Goal: Communication & Community: Answer question/provide support

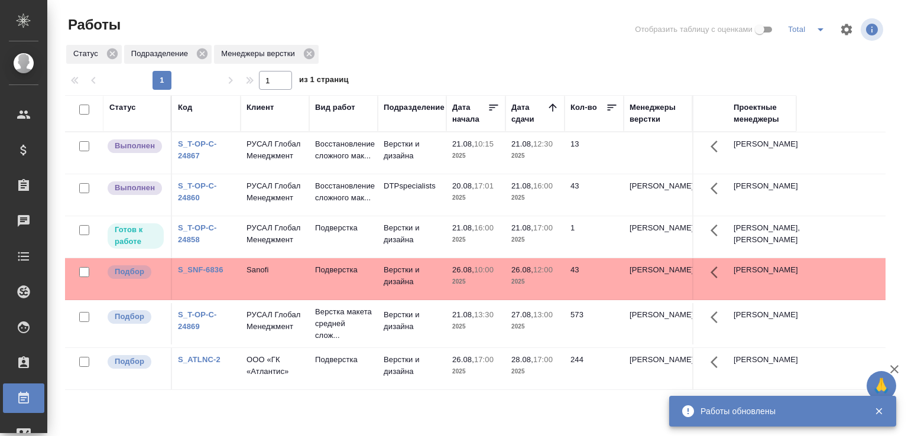
click at [374, 174] on td "Восстановление сложного мак..." at bounding box center [343, 152] width 69 height 41
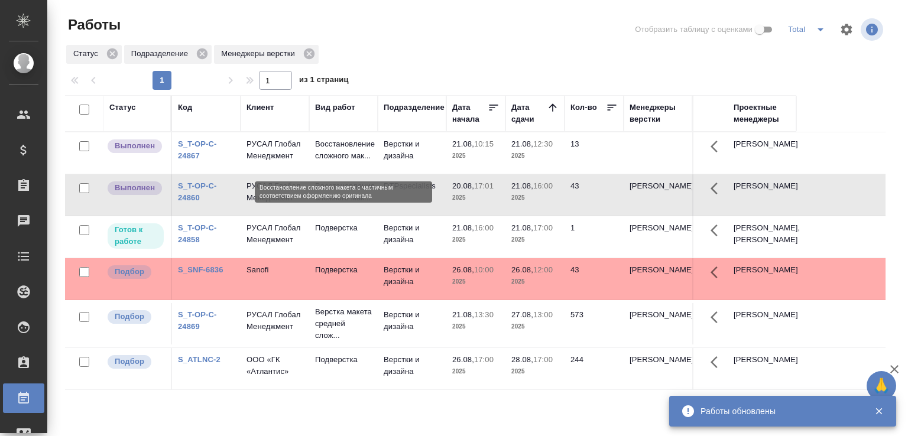
click at [350, 157] on p "Восстановление сложного мак..." at bounding box center [343, 150] width 57 height 24
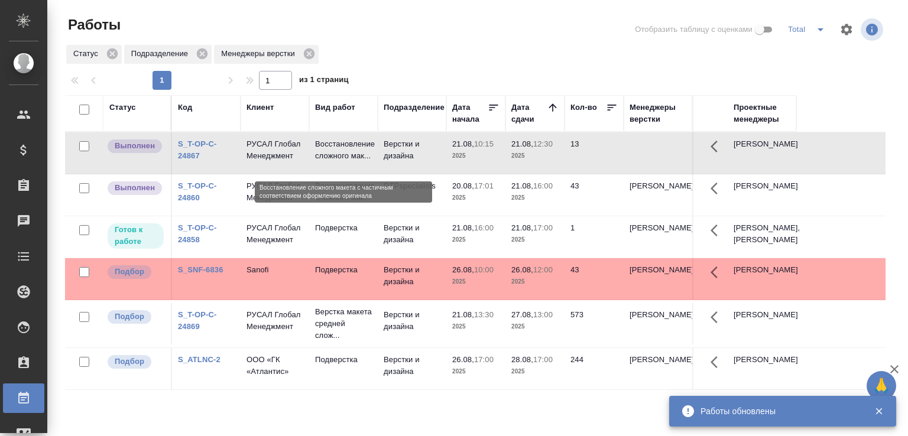
click at [350, 157] on p "Восстановление сложного мак..." at bounding box center [343, 150] width 57 height 24
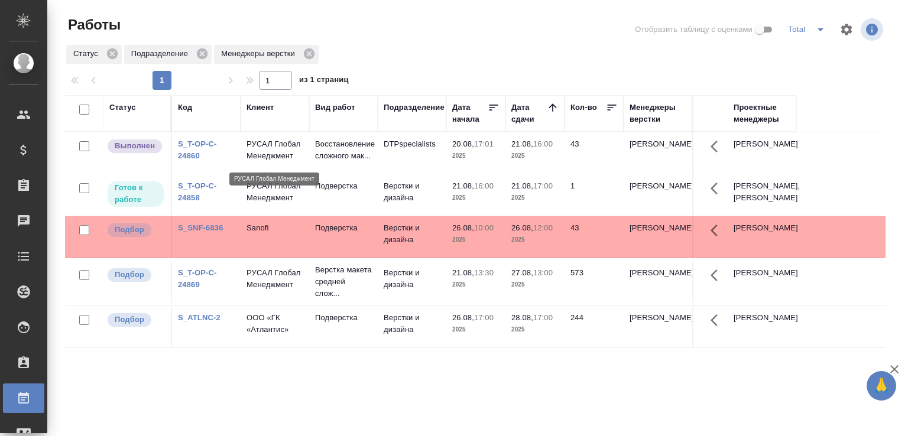
click at [282, 154] on p "РУСАЛ Глобал Менеджмент" at bounding box center [275, 150] width 57 height 24
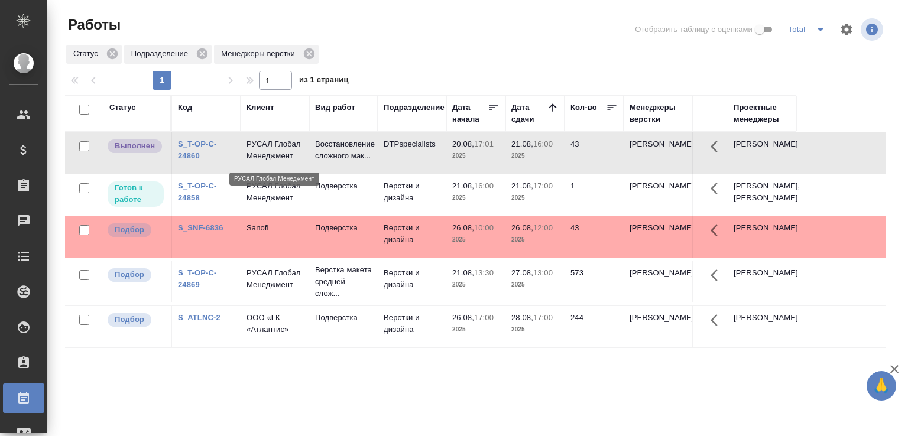
click at [282, 154] on p "РУСАЛ Глобал Менеджмент" at bounding box center [275, 150] width 57 height 24
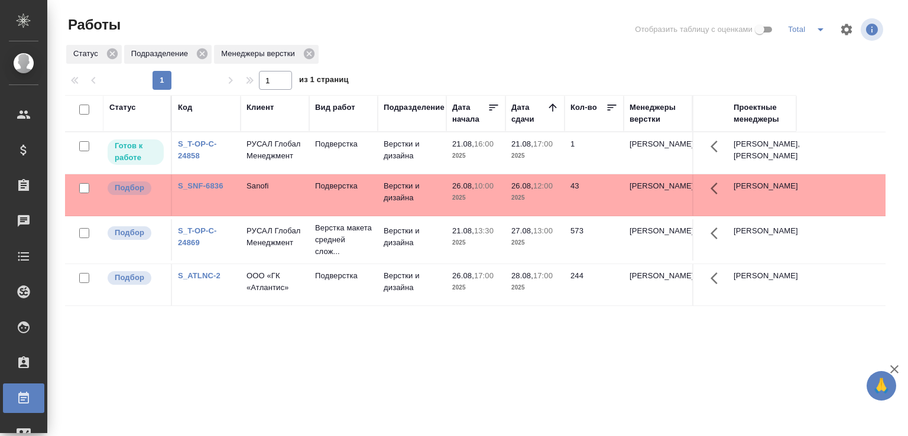
click at [281, 173] on td "РУСАЛ Глобал Менеджмент" at bounding box center [275, 152] width 69 height 41
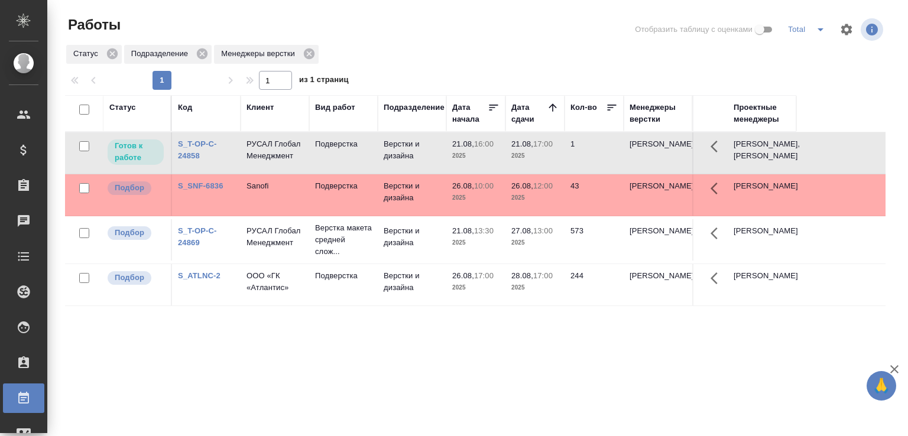
click at [281, 173] on td "РУСАЛ Глобал Менеджмент" at bounding box center [275, 152] width 69 height 41
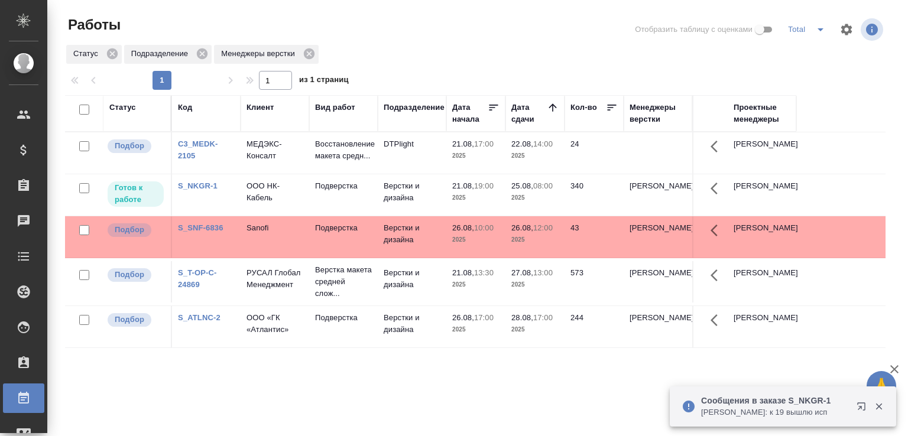
click at [880, 410] on icon "button" at bounding box center [879, 406] width 11 height 11
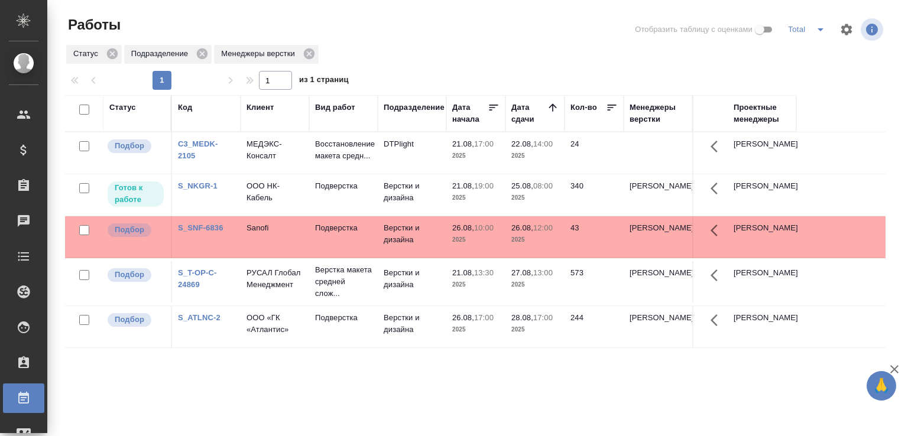
click at [438, 174] on td "Верстки и дизайна" at bounding box center [412, 152] width 69 height 41
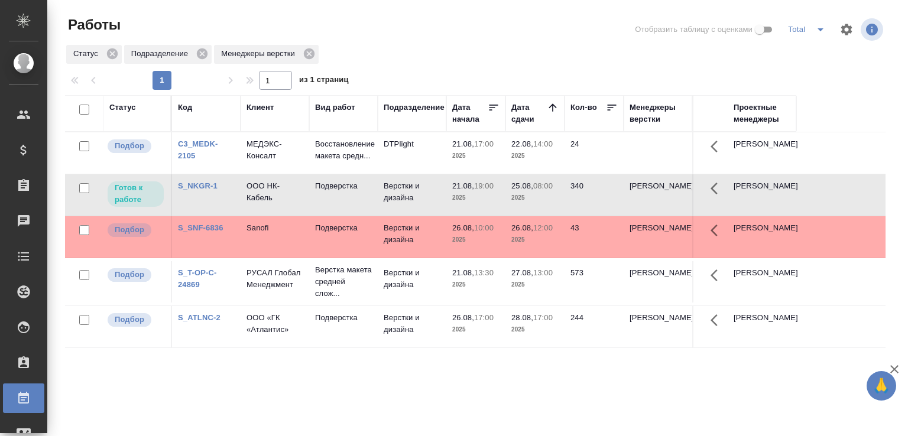
click at [392, 388] on div "Статус Код Клиент Вид работ Подразделение Дата начала Дата сдачи Кол-во Менедже…" at bounding box center [475, 308] width 821 height 426
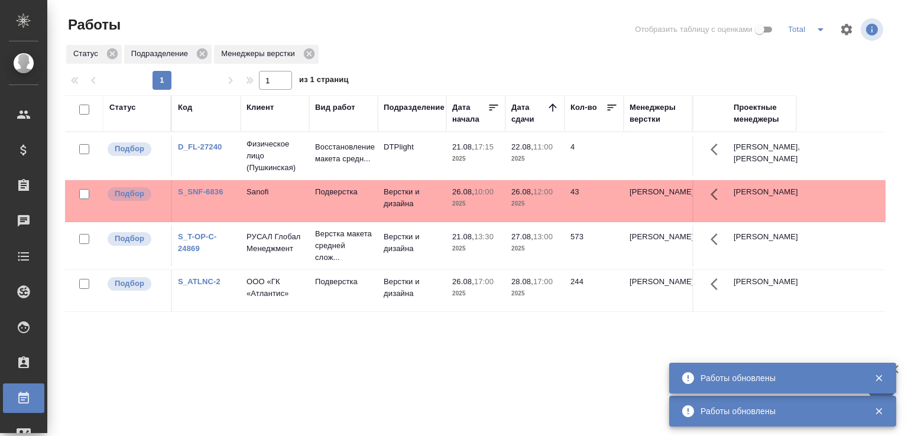
click at [449, 16] on div at bounding box center [480, 29] width 277 height 28
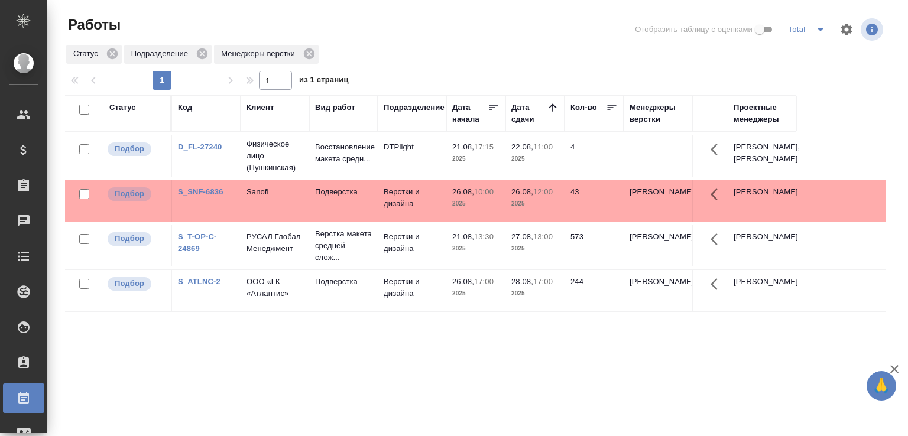
click at [362, 31] on div at bounding box center [480, 29] width 277 height 28
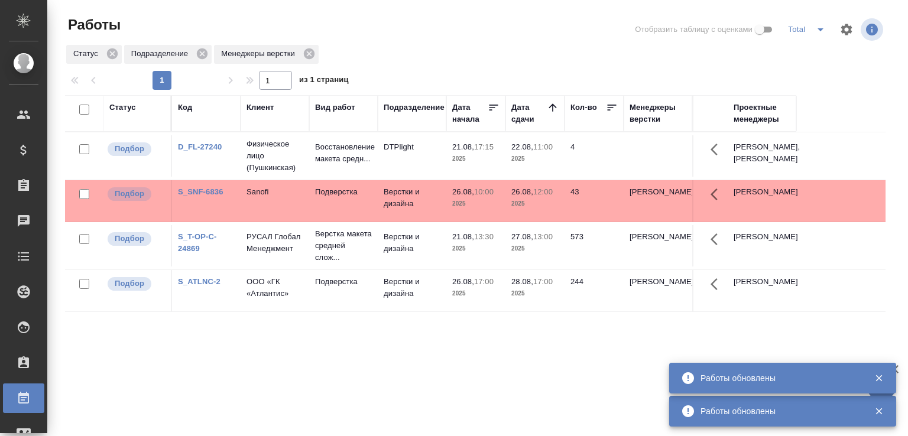
click at [374, 24] on div at bounding box center [480, 29] width 277 height 28
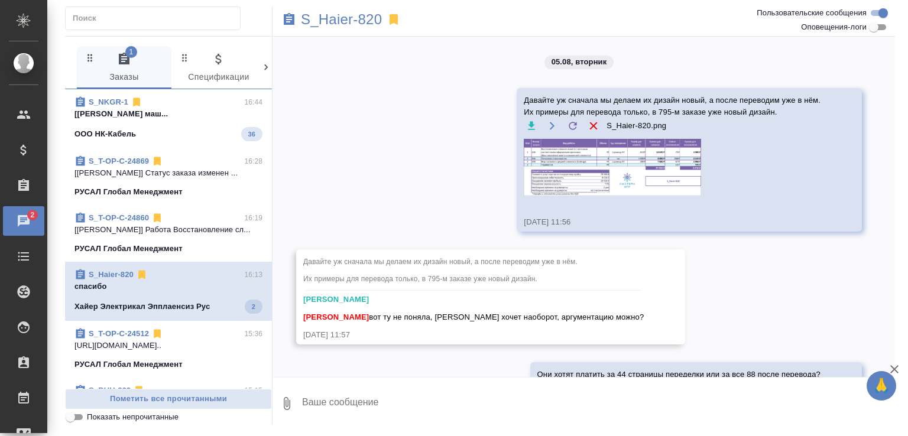
scroll to position [6954, 0]
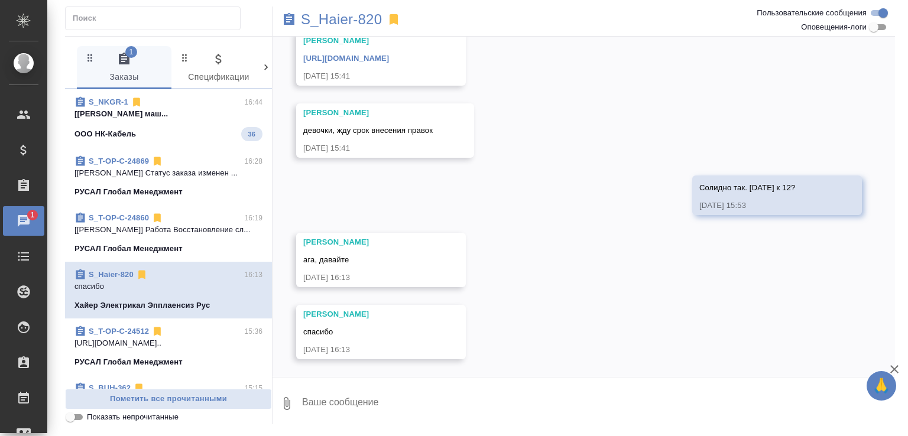
click at [173, 141] on div "ООО НК-Кабель 36" at bounding box center [168, 134] width 188 height 14
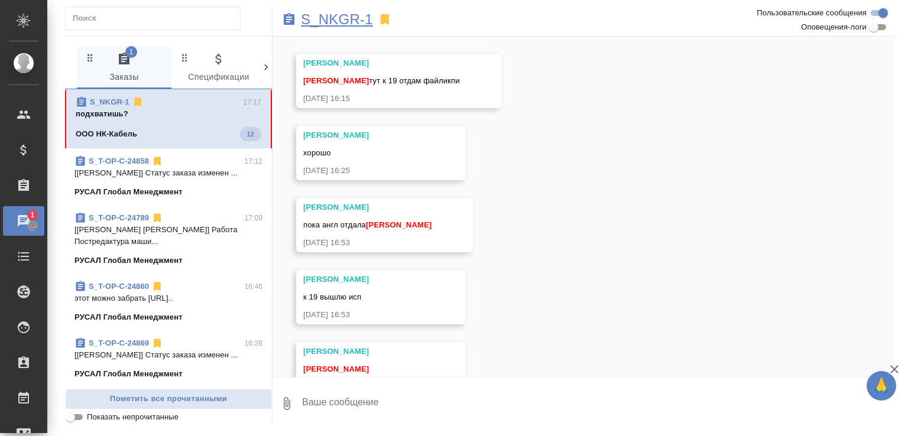
scroll to position [840, 0]
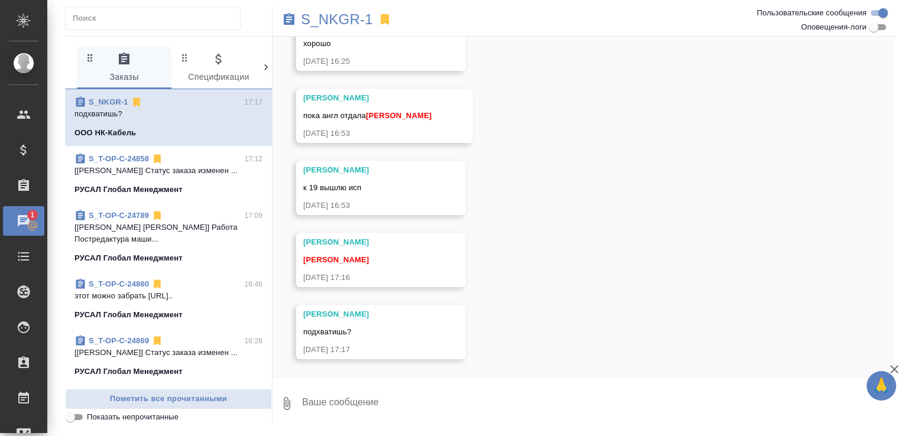
click at [428, 244] on div "Петрова Валерия Малофеева Екатерина 21.08.25, 17:16" at bounding box center [381, 260] width 170 height 54
click at [350, 400] on textarea at bounding box center [598, 404] width 594 height 40
type textarea "j"
type textarea "ок"
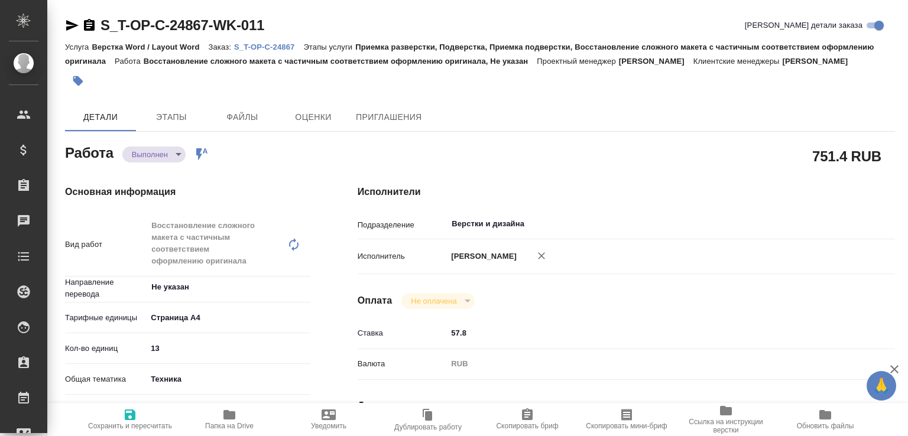
click at [166, 174] on body "🙏 .cls-1 fill:#fff; AWATERA Малофеева Екатерина e.malofeeva Клиенты Спецификаци…" at bounding box center [454, 218] width 908 height 436
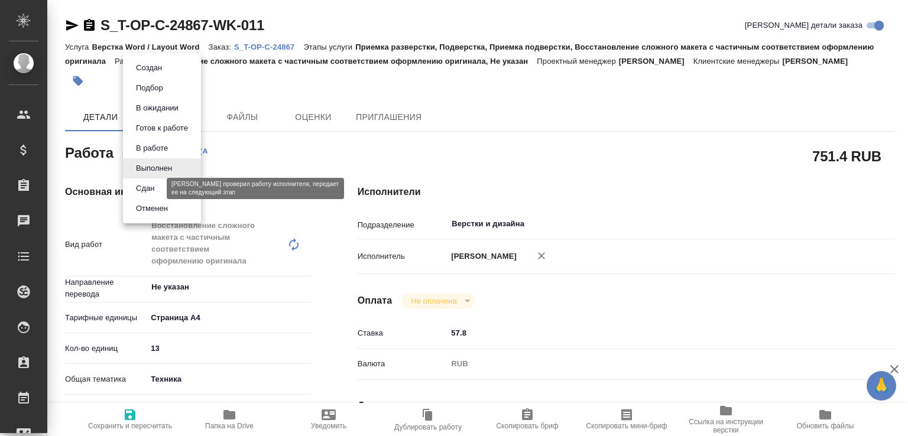
click at [151, 190] on button "Сдан" at bounding box center [144, 188] width 25 height 13
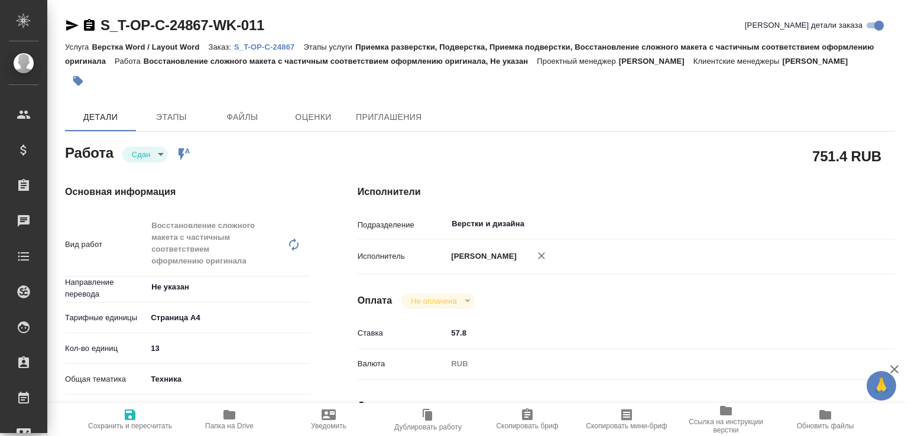
type textarea "x"
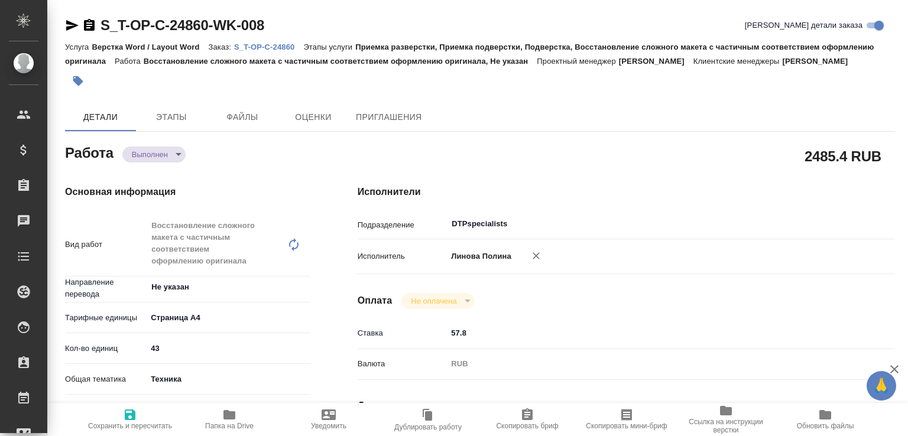
click at [176, 170] on body "🙏 .cls-1 fill:#fff; AWATERA [PERSON_NAME]malofeeva Клиенты Спецификации Заказы …" at bounding box center [454, 218] width 908 height 436
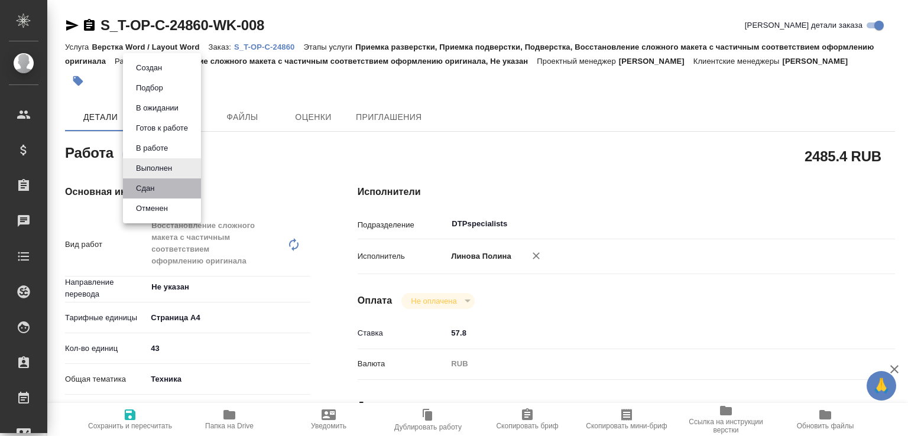
click at [158, 189] on li "Сдан" at bounding box center [162, 189] width 78 height 20
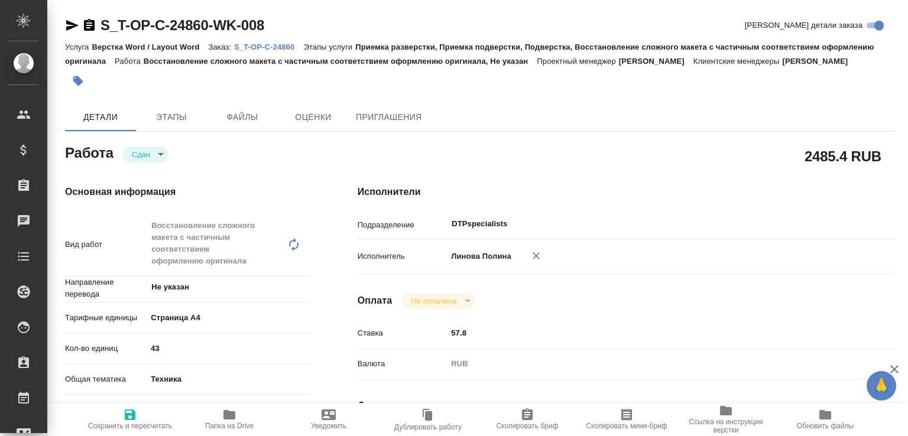
type textarea "x"
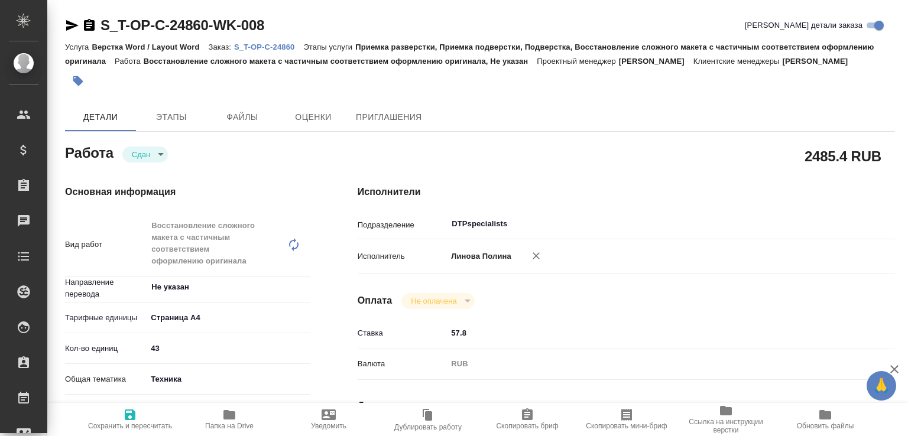
click at [239, 410] on span "Папка на Drive" at bounding box center [229, 419] width 85 height 22
type textarea "x"
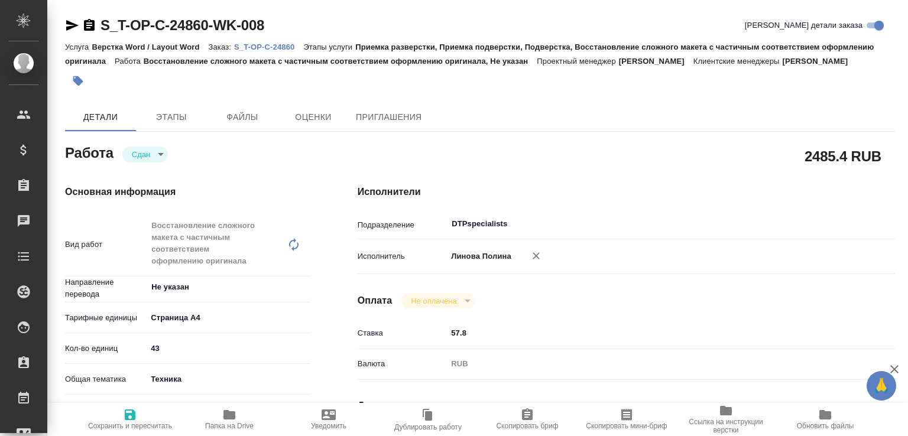
type textarea "x"
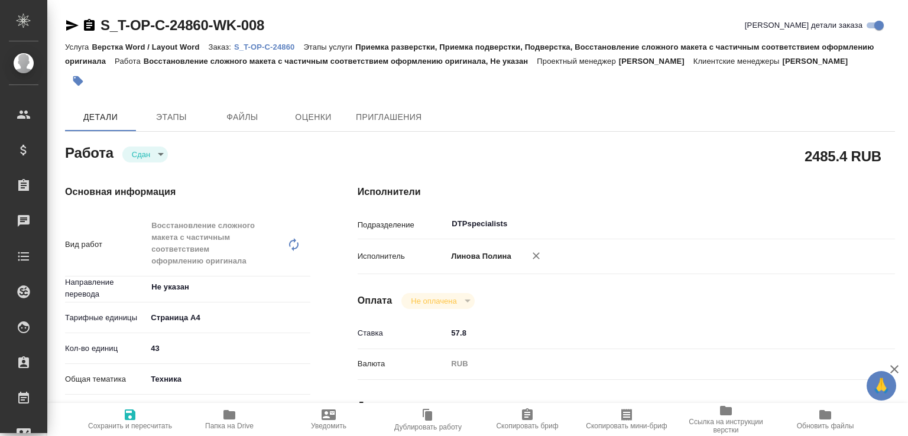
type textarea "x"
click at [282, 44] on p "S_T-OP-C-24860" at bounding box center [268, 47] width 69 height 9
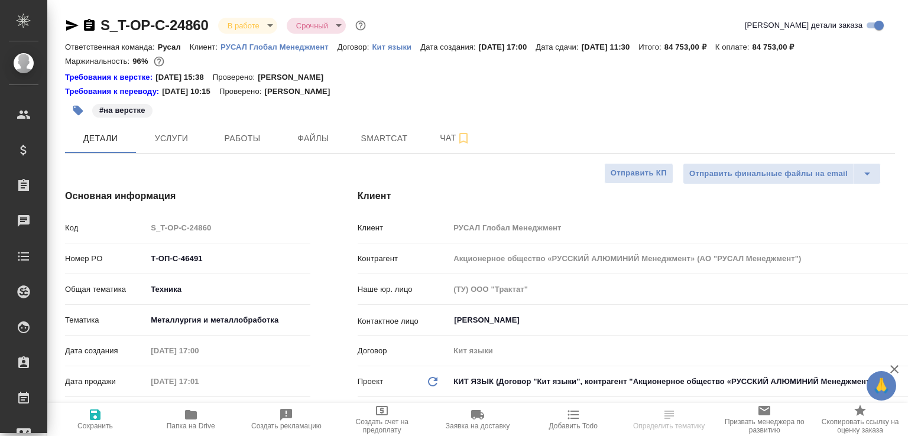
select select "RU"
click at [434, 141] on span "Чат" at bounding box center [455, 138] width 57 height 15
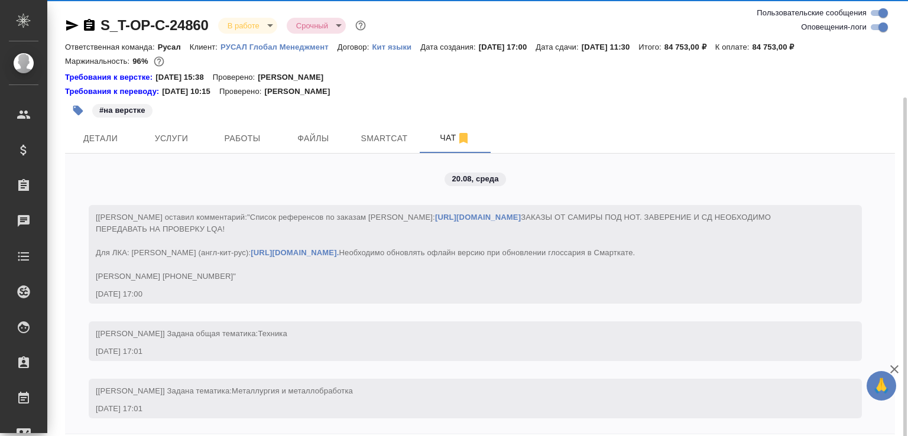
scroll to position [51, 0]
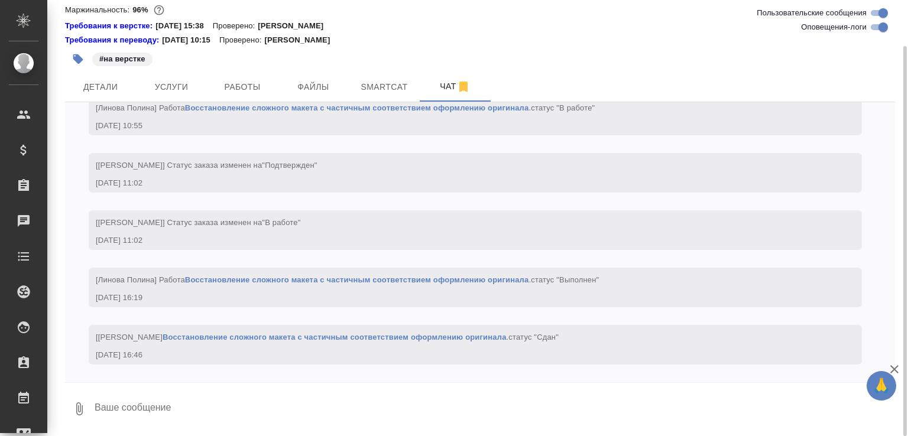
click at [297, 417] on textarea at bounding box center [494, 409] width 802 height 40
paste textarea "https://drive.awatera.com/apps/files/files/10158556?dir=/Shares/%D0%A2-%D0%9E%D…"
type textarea "этот можно забрать https://drive.awatera.com/apps/files/files/10158556?dir=/Sha…"
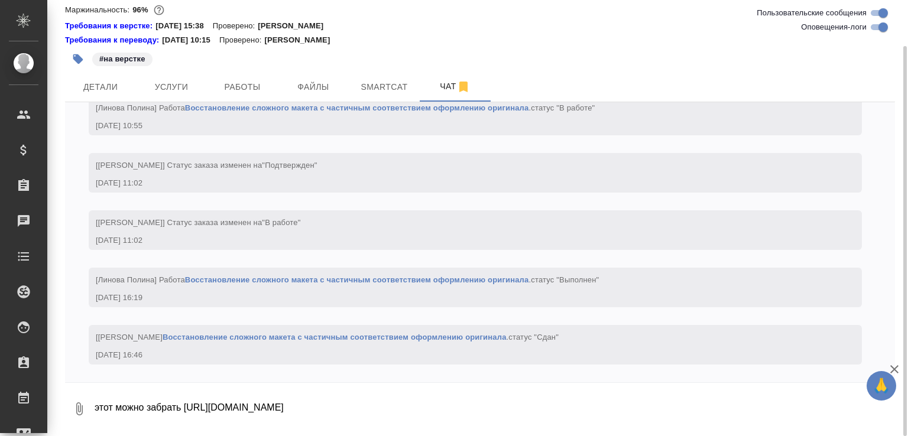
scroll to position [2299, 0]
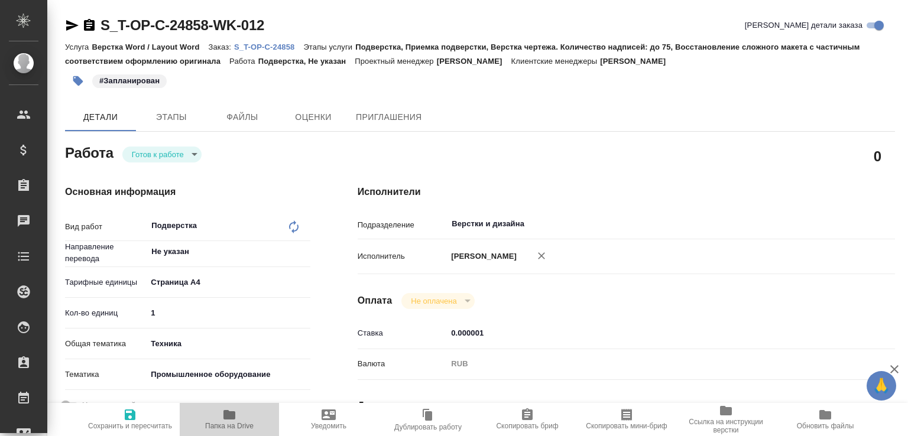
click at [229, 410] on icon "button" at bounding box center [229, 414] width 12 height 9
click at [227, 414] on icon "button" at bounding box center [229, 414] width 12 height 9
click at [286, 40] on div "Услуга Верстка Word / Layout Word Заказ: S_T-OP-C-24858 Этапы услуги Подверстка…" at bounding box center [480, 54] width 830 height 28
click at [261, 41] on link "S_T-OP-C-24858" at bounding box center [268, 46] width 69 height 10
click at [160, 162] on div "Основная информация Вид работ Подверстка x ​ Направление перевода Не указан ​ Т…" at bounding box center [187, 413] width 293 height 505
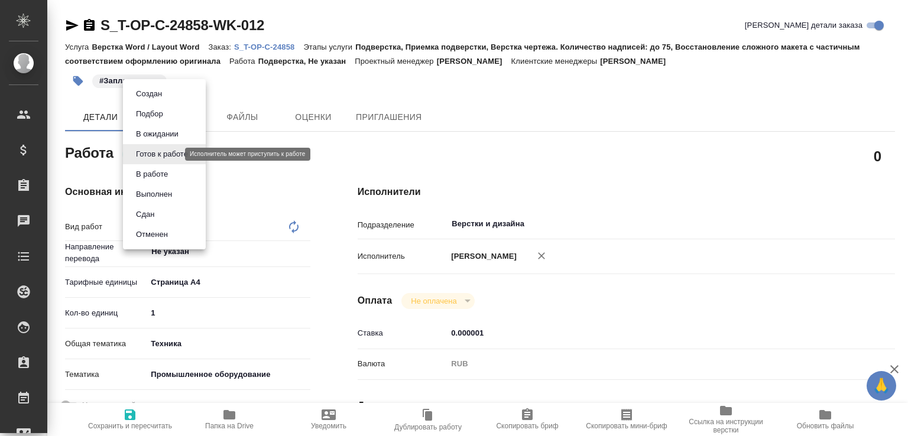
click at [169, 157] on body "🙏 .cls-1 fill:#fff; AWATERA [PERSON_NAME]malofeeva Клиенты Спецификации Заказы …" at bounding box center [454, 218] width 908 height 436
click at [158, 173] on button "В работе" at bounding box center [151, 174] width 39 height 13
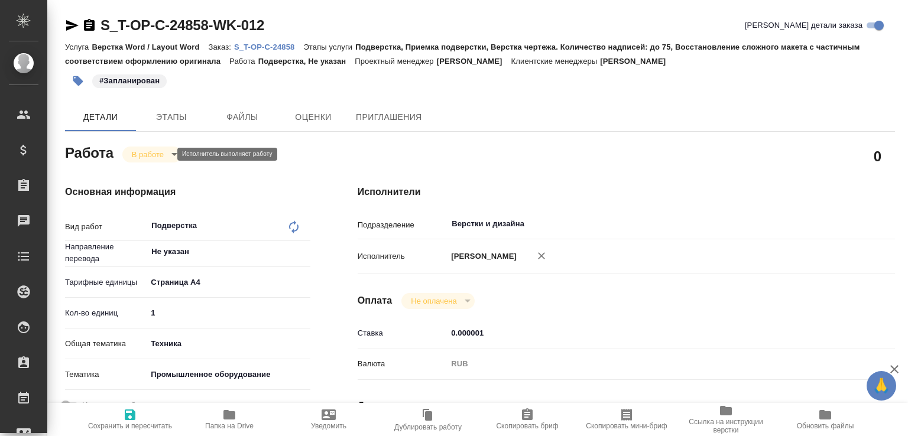
click at [166, 155] on body "🙏 .cls-1 fill:#fff; AWATERA Малофеева Екатерина e.malofeeva Клиенты Спецификаци…" at bounding box center [454, 218] width 908 height 436
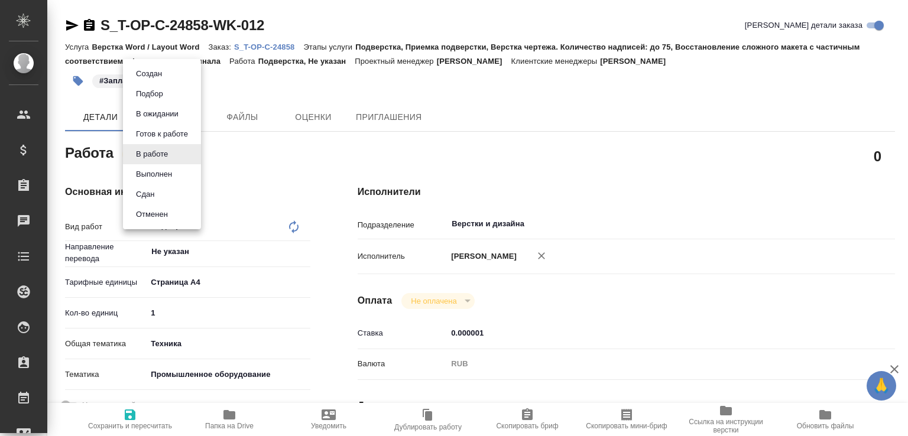
type textarea "x"
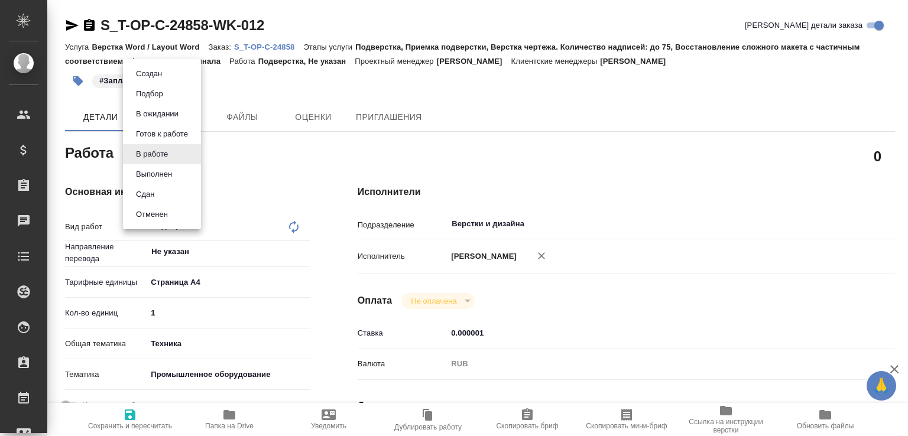
click at [151, 187] on li "Сдан" at bounding box center [162, 194] width 78 height 20
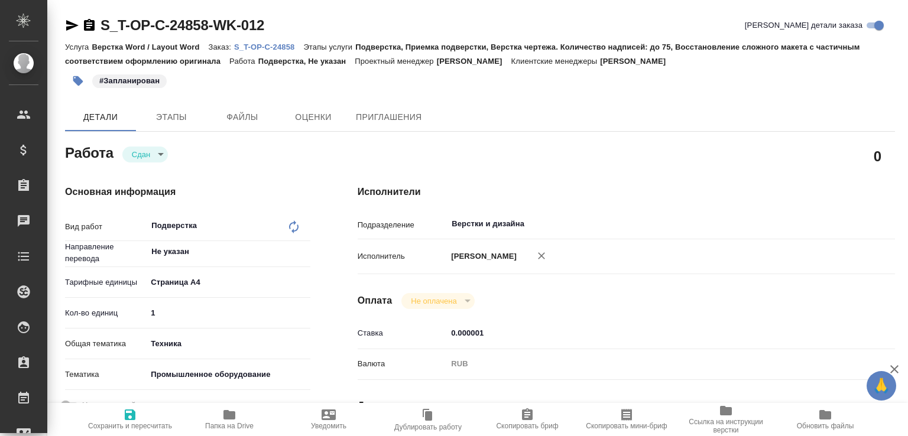
type textarea "x"
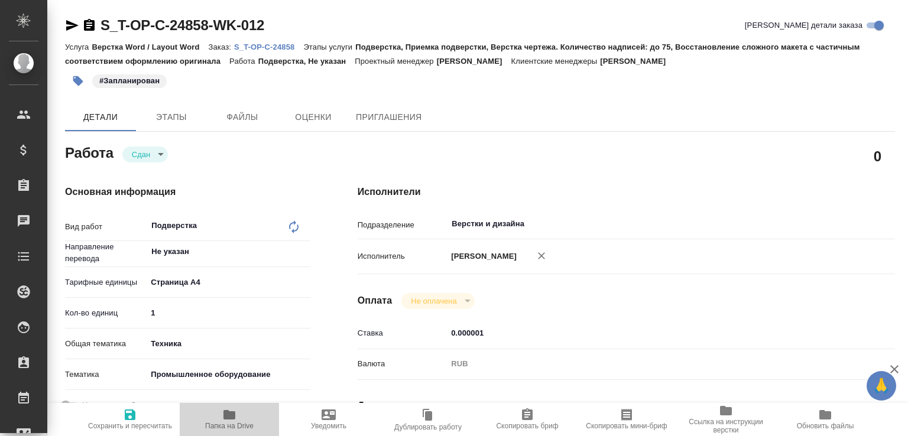
click at [248, 426] on span "Папка на Drive" at bounding box center [229, 426] width 48 height 8
type textarea "x"
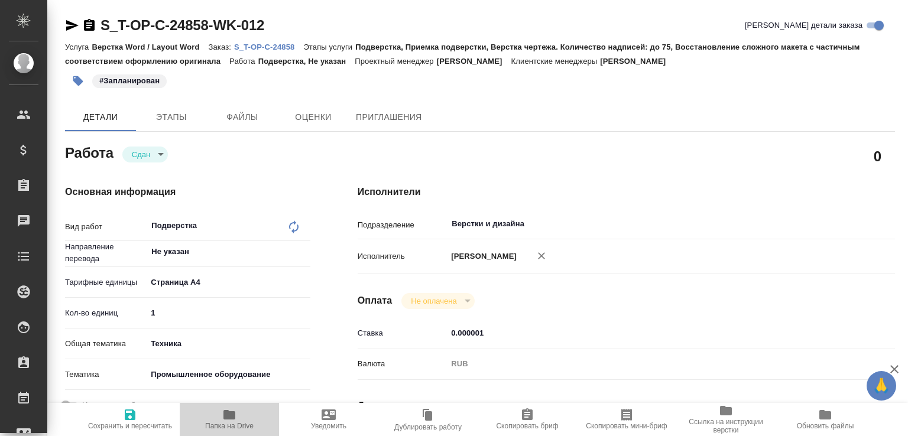
type textarea "x"
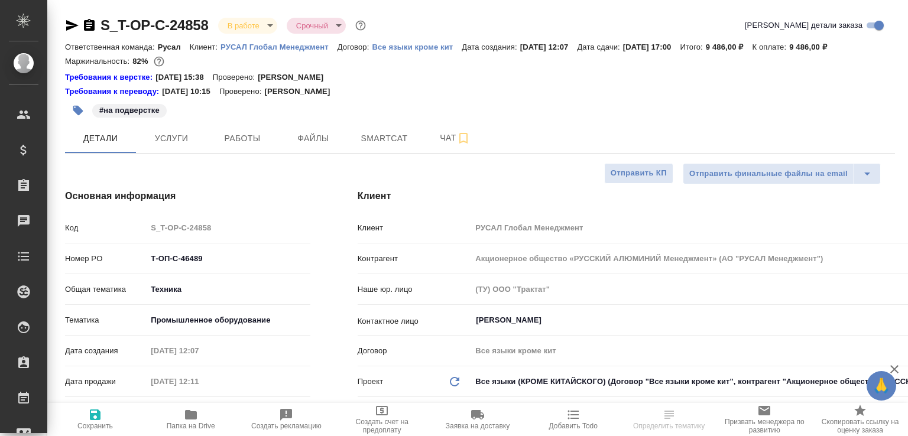
select select "RU"
type textarea "x"
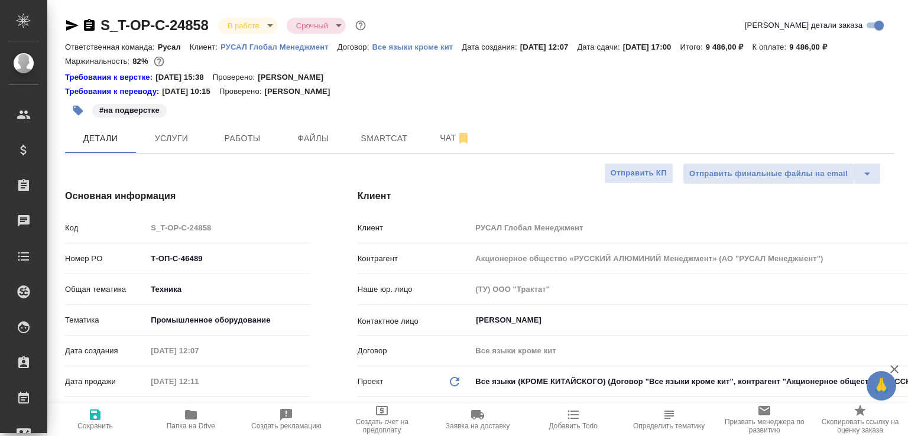
type textarea "x"
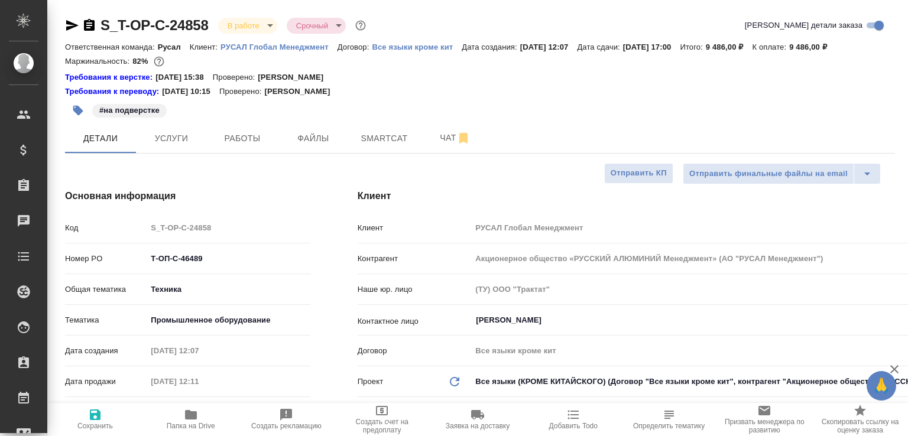
type textarea "x"
click at [423, 153] on button "Чат" at bounding box center [455, 139] width 71 height 30
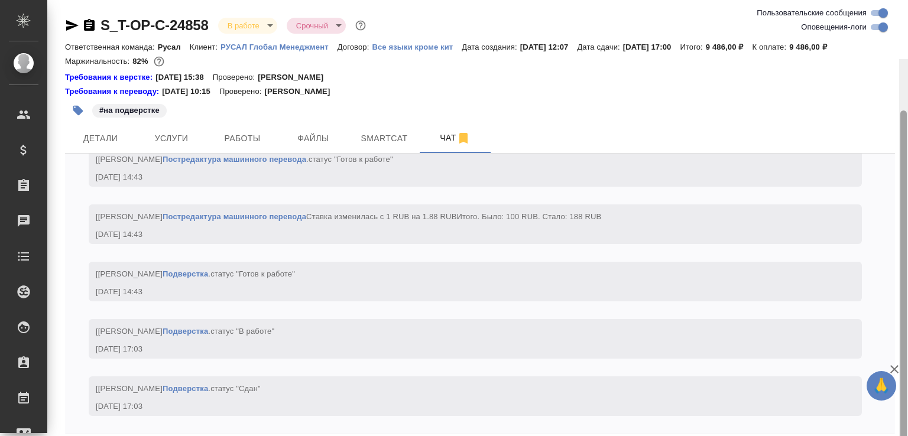
scroll to position [4985, 0]
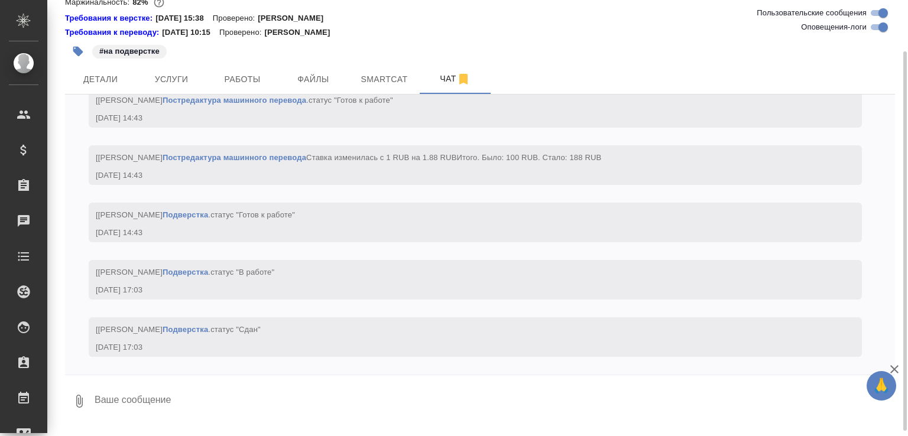
click at [260, 412] on textarea at bounding box center [494, 401] width 802 height 40
paste textarea "https://drive.awatera.com/apps/files/files?dir=/Shares/%D0%A2-%D0%9E%D0%9F-%D0%…"
type textarea "https://drive.awatera.com/apps/files/files?dir=/Shares/%D0%A2-%D0%9E%D0%9F-%D0%…"
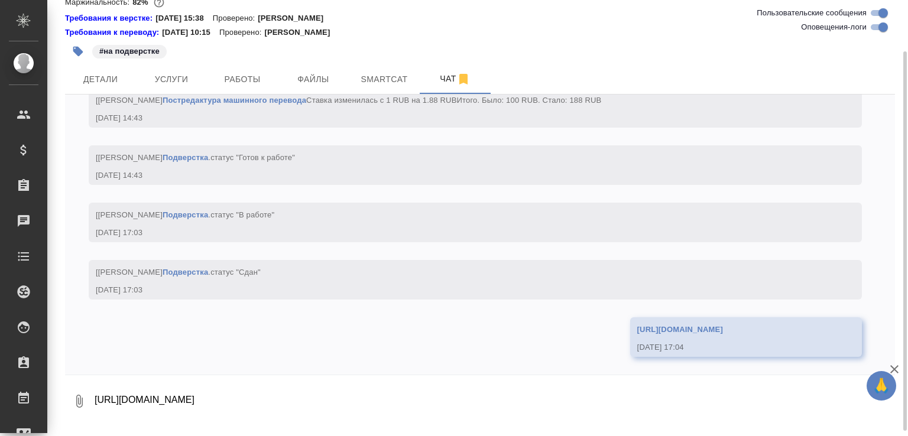
scroll to position [5066, 0]
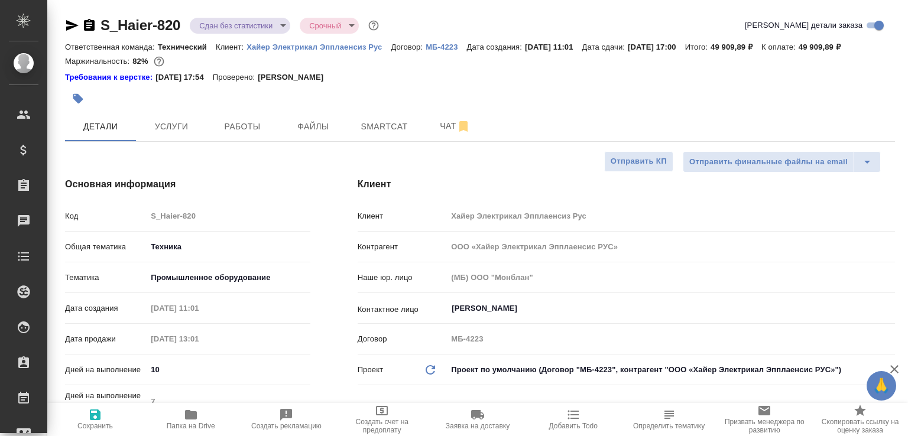
select select "RU"
click at [174, 390] on div "Дней на выполнение 10" at bounding box center [187, 374] width 245 height 31
click at [184, 405] on button "Папка на Drive" at bounding box center [191, 419] width 96 height 33
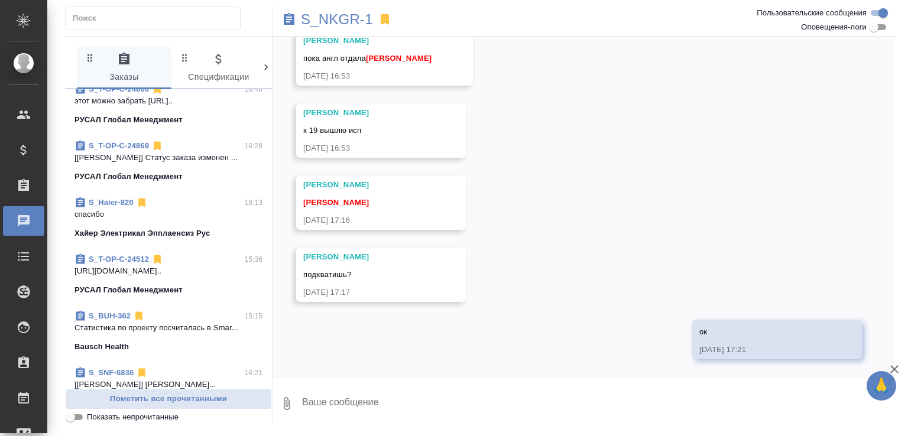
scroll to position [311, 0]
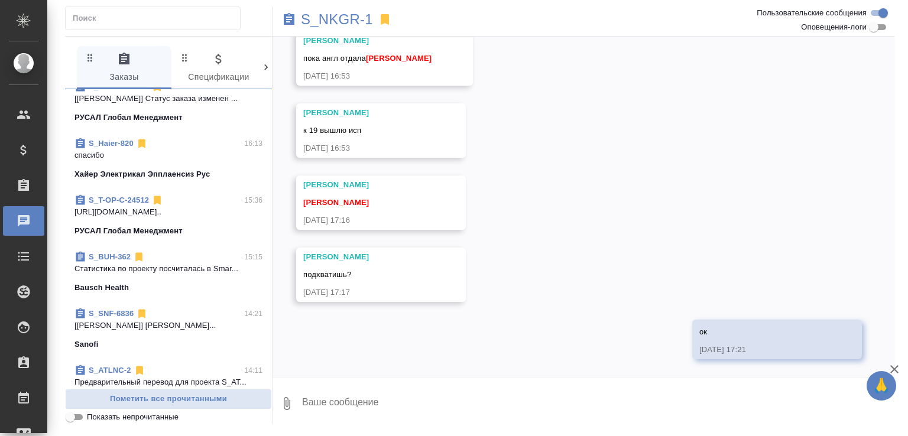
click at [189, 365] on div "S_ATLNC-2 14:11" at bounding box center [168, 371] width 188 height 12
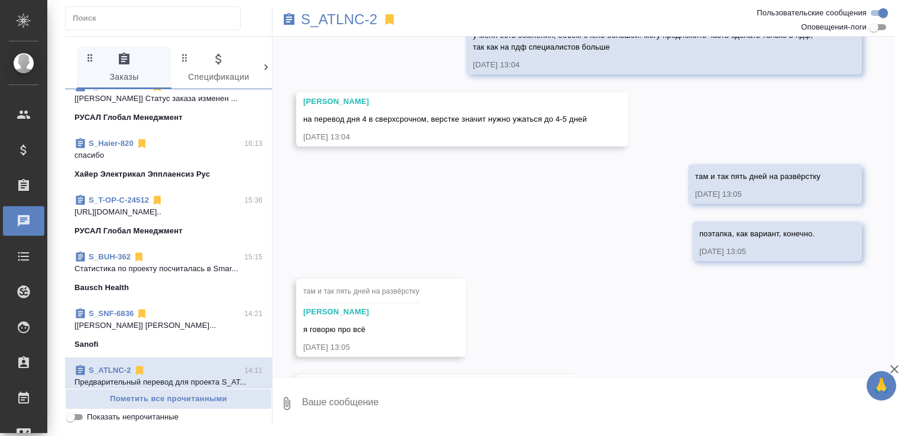
scroll to position [4304, 0]
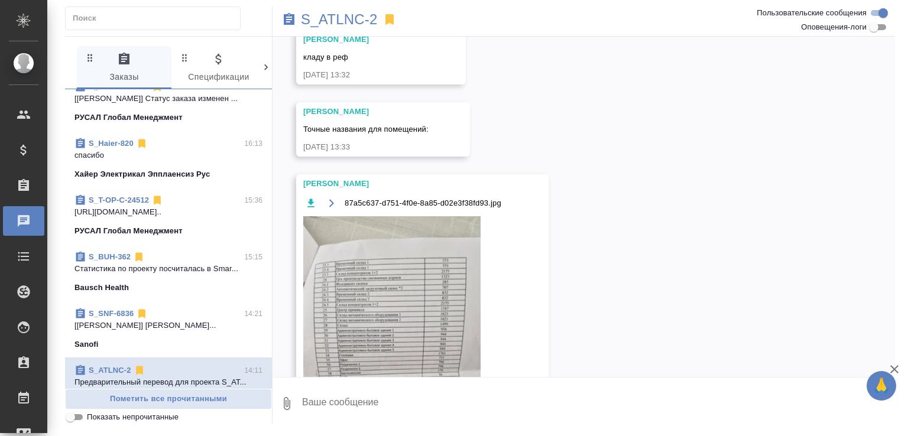
click at [461, 411] on textarea at bounding box center [598, 404] width 594 height 40
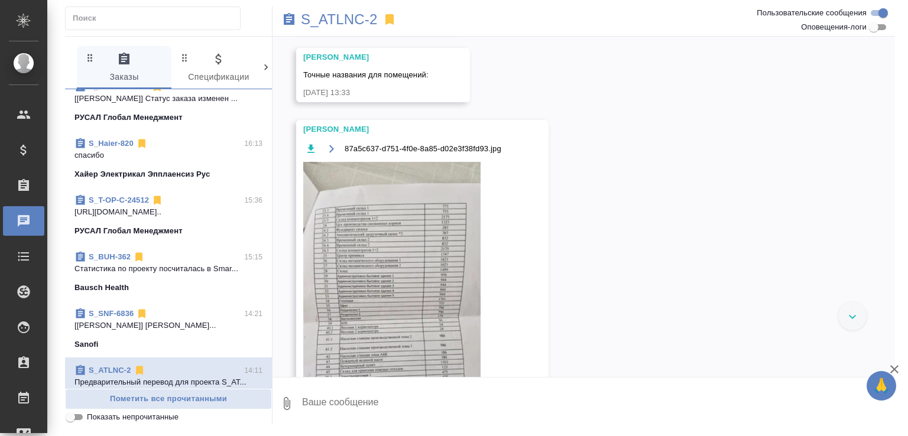
scroll to position [4506, 0]
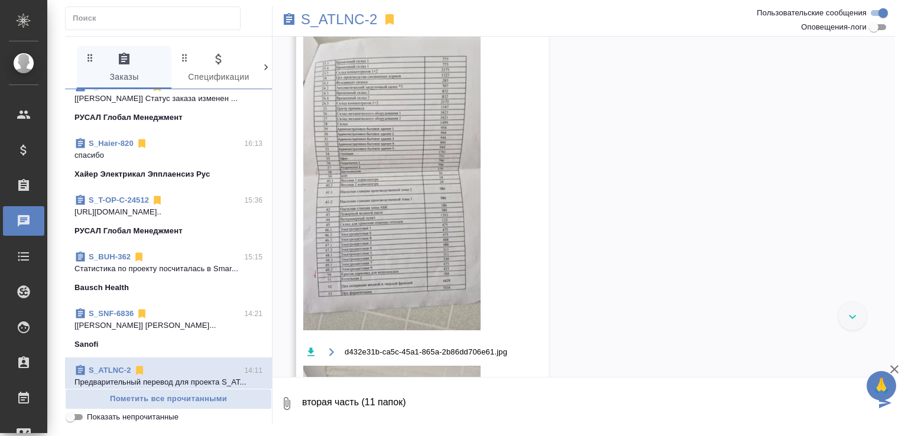
paste textarea "https://drive.awatera.com/f/10169341"
type textarea "вторая часть (11 папок) https://drive.awatera.com/f/10169341"
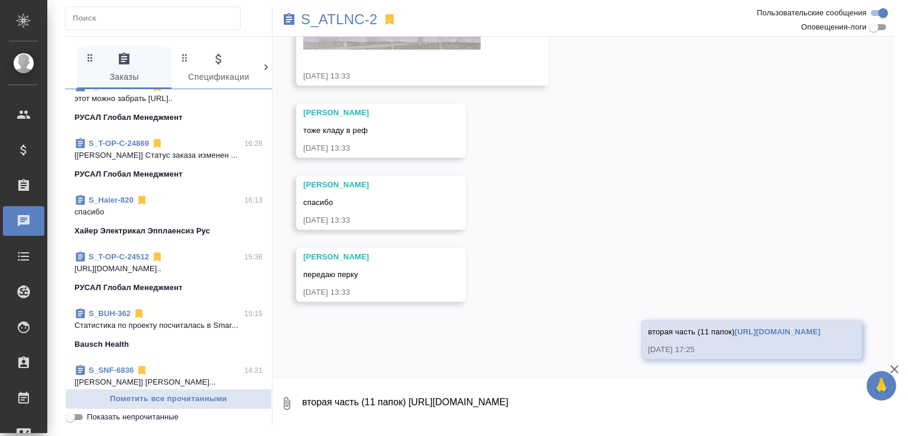
scroll to position [0, 0]
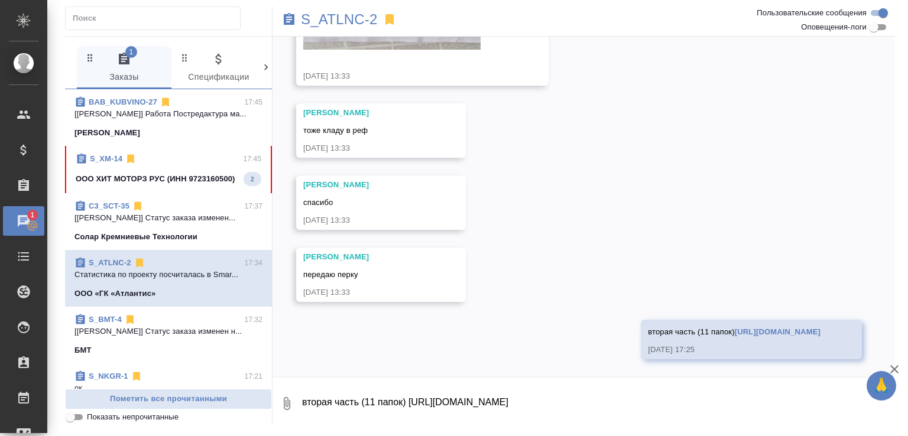
click at [197, 176] on span "S_XM-14 17:45 ООО ХИТ МОТОРЗ РУС (ИНН 9723160500) 2" at bounding box center [169, 169] width 186 height 33
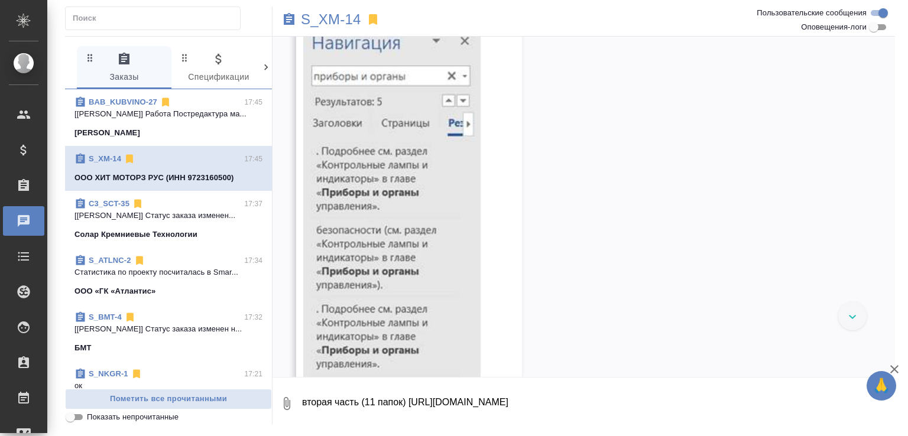
scroll to position [10115, 0]
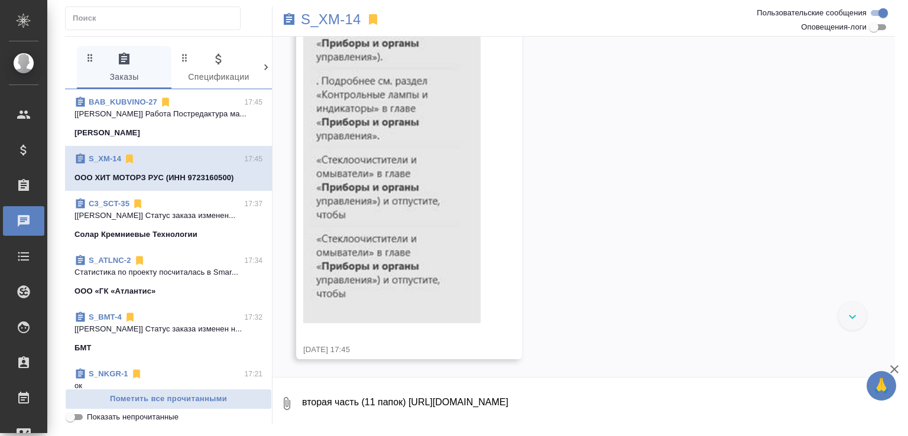
click at [365, 401] on textarea "вторая часть (11 папок) https://drive.awatera.com/f/10169341" at bounding box center [598, 404] width 594 height 40
type textarea "хорошо, заменим"
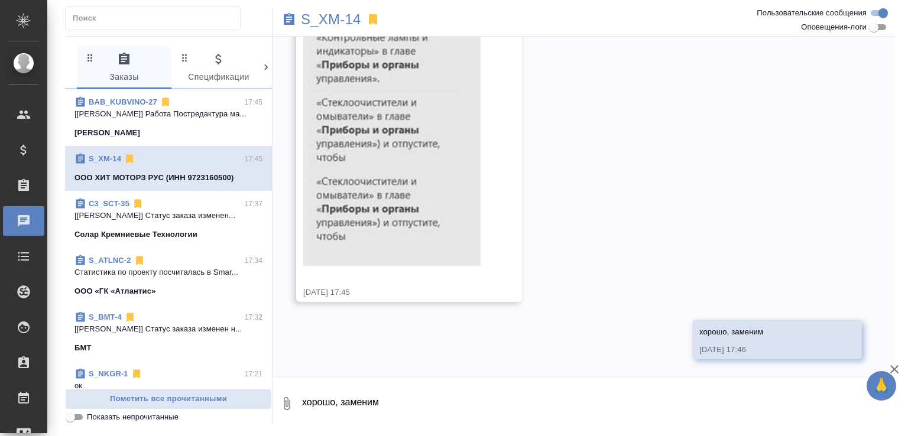
scroll to position [10317, 0]
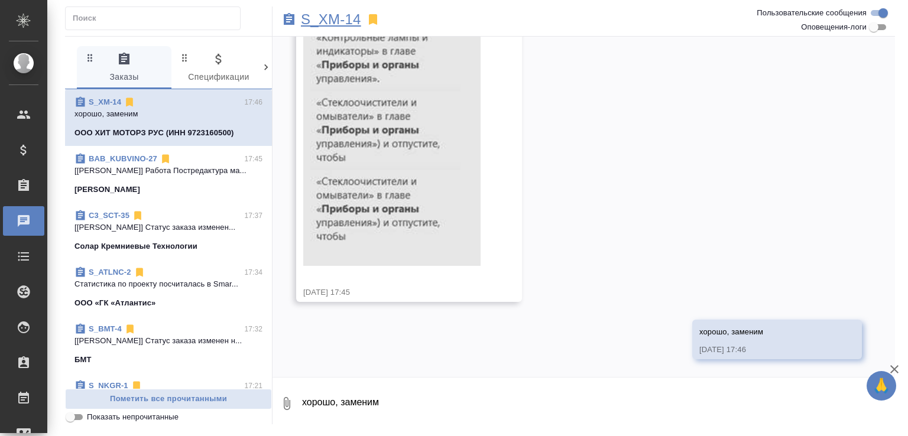
click at [336, 15] on p "S_XM-14" at bounding box center [331, 20] width 60 height 12
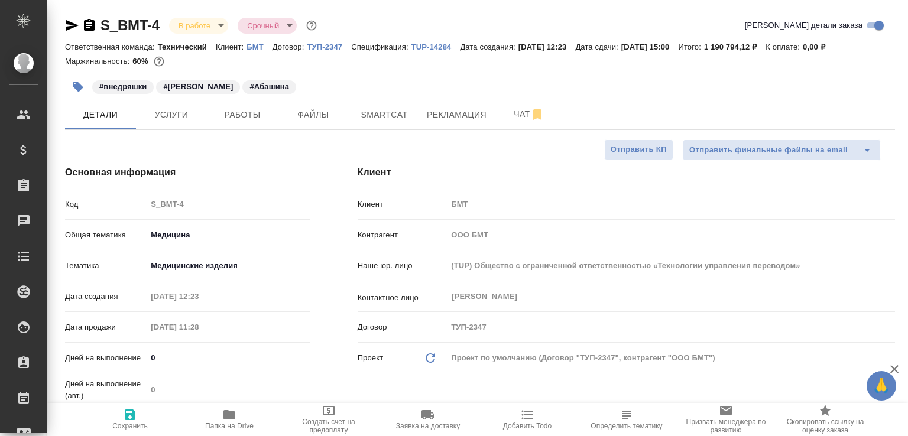
select select "RU"
click at [504, 122] on span "Чат" at bounding box center [529, 114] width 57 height 15
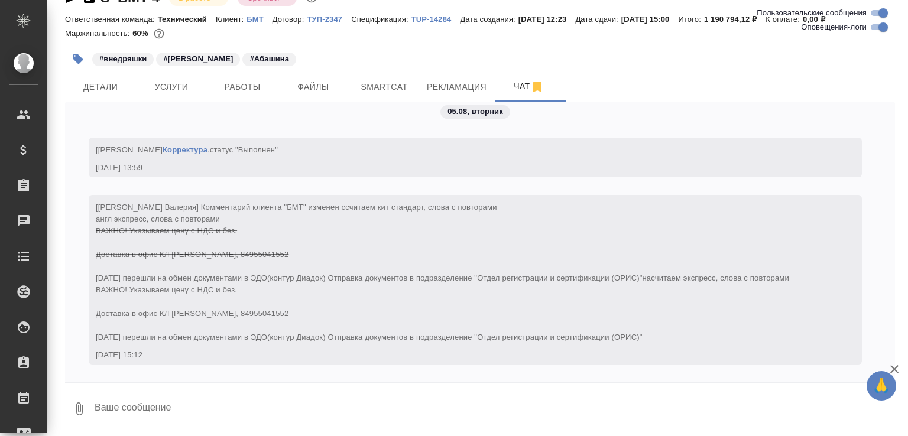
scroll to position [52553, 0]
click at [238, 416] on textarea at bounding box center [494, 409] width 802 height 40
paste textarea "https://drive.awatera.com/apps/files/files/10169097?dir=/Shares/%D0%91%D0%9C%D0…"
type textarea "подверстанные https://drive.awatera.com/apps/files/files/10169097?dir=/Shares/%…"
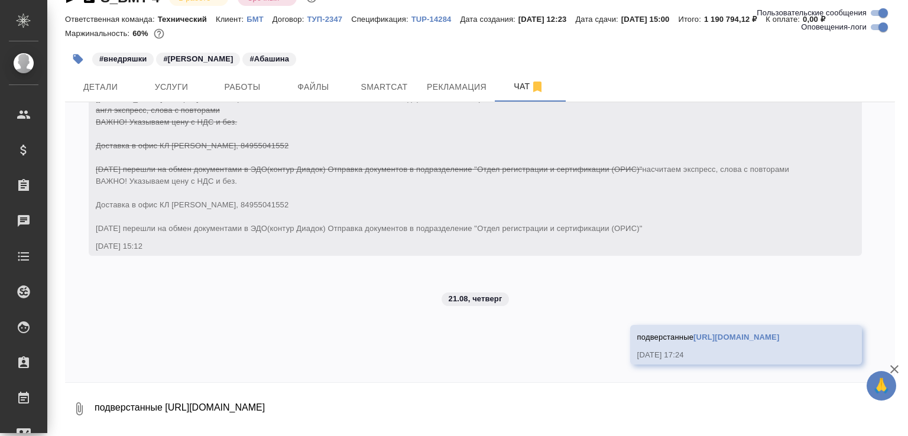
scroll to position [52674, 0]
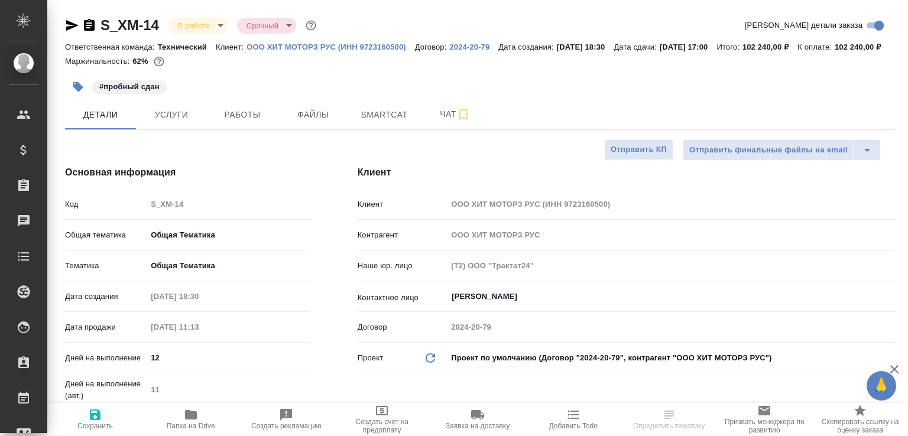
select select "RU"
type input "Белякова [PERSON_NAME]"
type input "[PERSON_NAME] [PERSON_NAME]"
select select "RU"
